Goal: Find contact information: Obtain details needed to contact an individual or organization

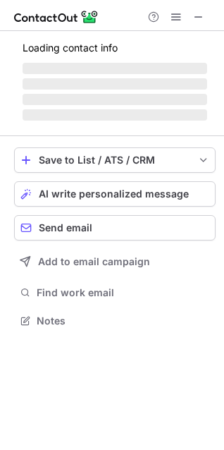
scroll to position [330, 224]
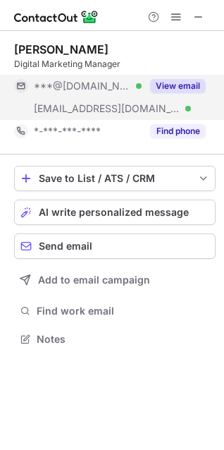
click at [175, 85] on button "View email" at bounding box center [178, 86] width 56 height 14
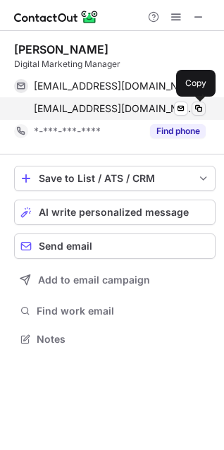
click at [197, 108] on span at bounding box center [198, 108] width 11 height 11
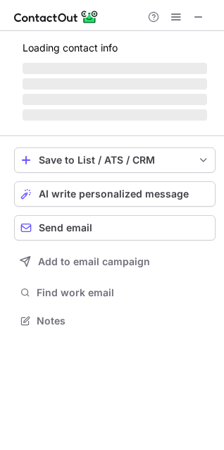
scroll to position [311, 224]
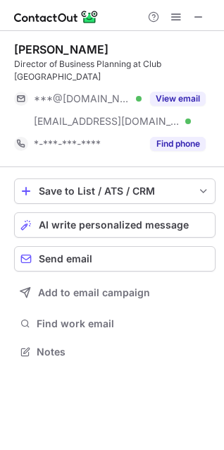
scroll to position [330, 224]
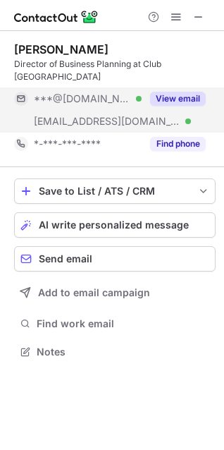
click at [162, 92] on button "View email" at bounding box center [178, 99] width 56 height 14
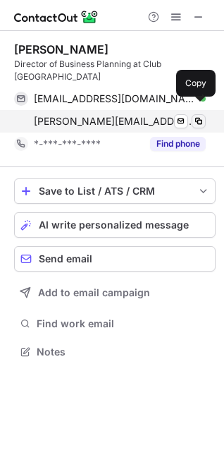
click at [200, 116] on span at bounding box center [198, 121] width 11 height 11
click at [205, 114] on button at bounding box center [199, 121] width 14 height 14
click at [196, 116] on span at bounding box center [198, 121] width 11 height 11
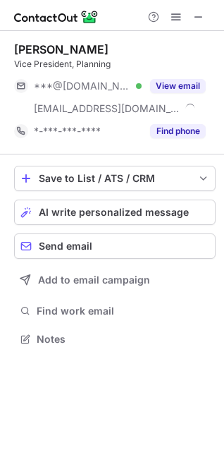
scroll to position [330, 224]
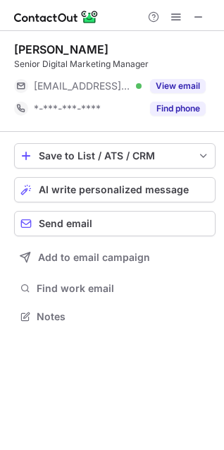
scroll to position [307, 224]
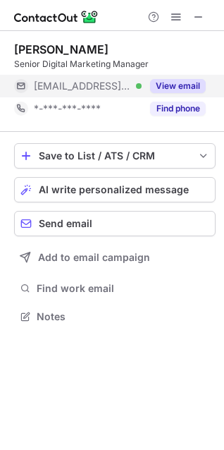
click at [161, 86] on button "View email" at bounding box center [178, 86] width 56 height 14
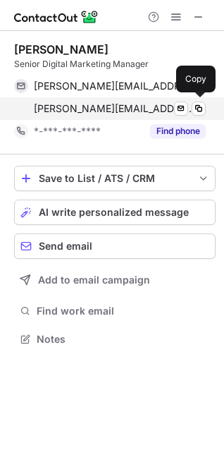
scroll to position [330, 224]
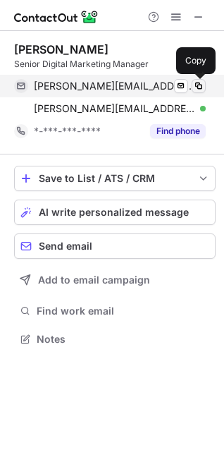
click at [200, 82] on span at bounding box center [198, 85] width 11 height 11
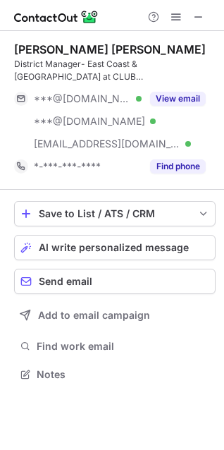
scroll to position [365, 224]
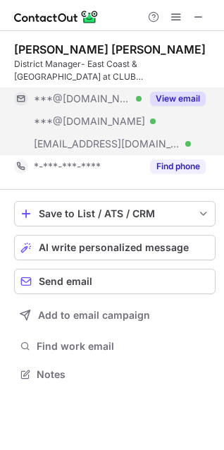
click at [166, 100] on button "View email" at bounding box center [178, 99] width 56 height 14
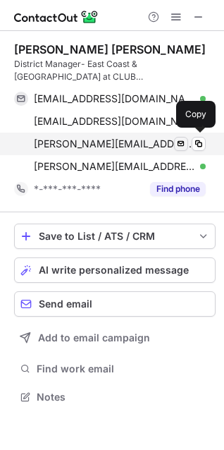
scroll to position [388, 224]
click at [196, 145] on span at bounding box center [198, 143] width 11 height 11
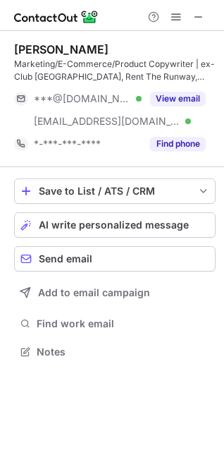
scroll to position [342, 224]
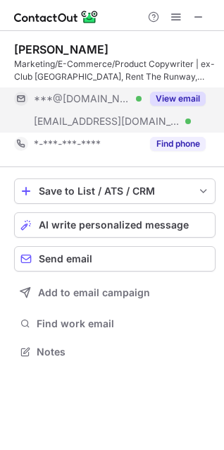
click at [165, 97] on button "View email" at bounding box center [178, 99] width 56 height 14
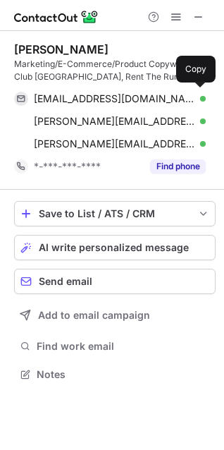
scroll to position [365, 224]
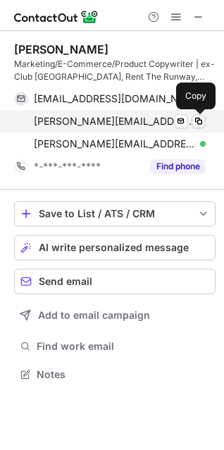
click at [198, 119] on span at bounding box center [198, 121] width 11 height 11
